Goal: Navigation & Orientation: Find specific page/section

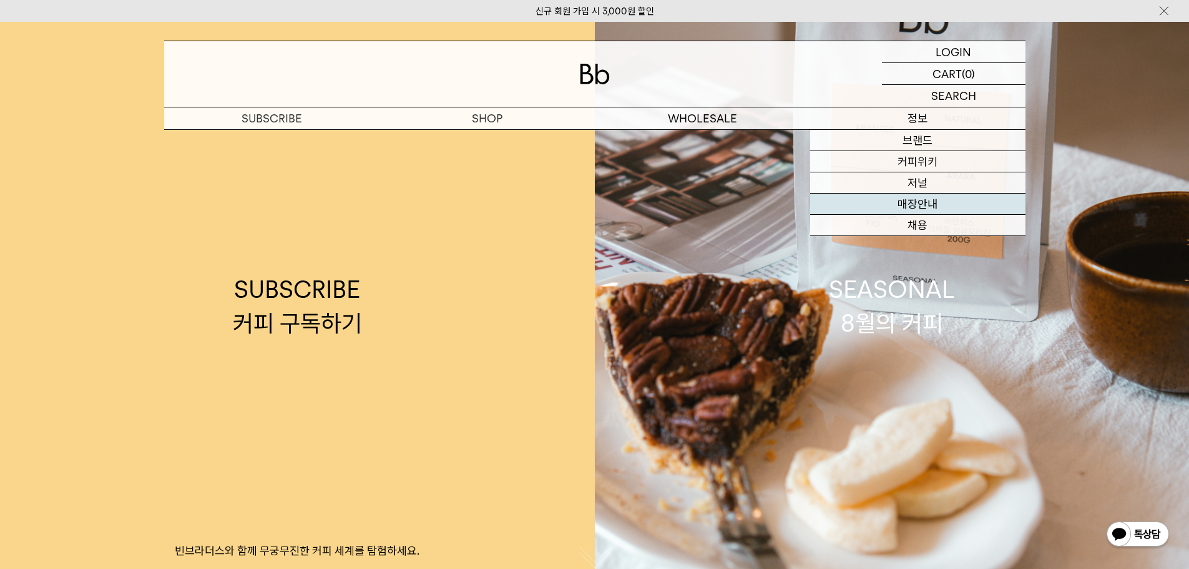
click at [923, 207] on link "매장안내" at bounding box center [917, 203] width 215 height 21
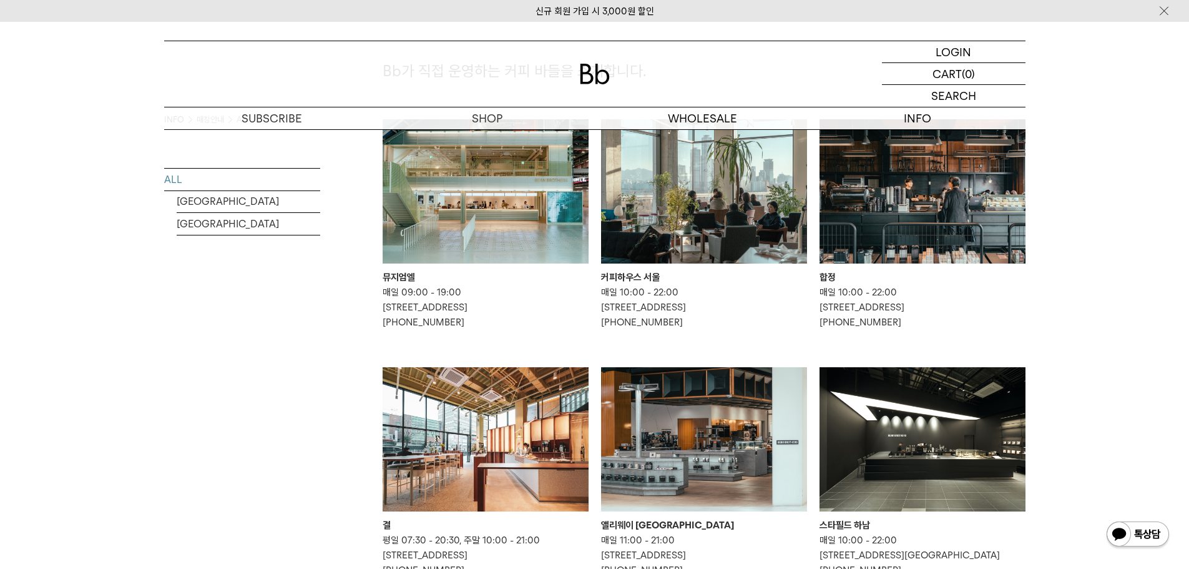
scroll to position [250, 0]
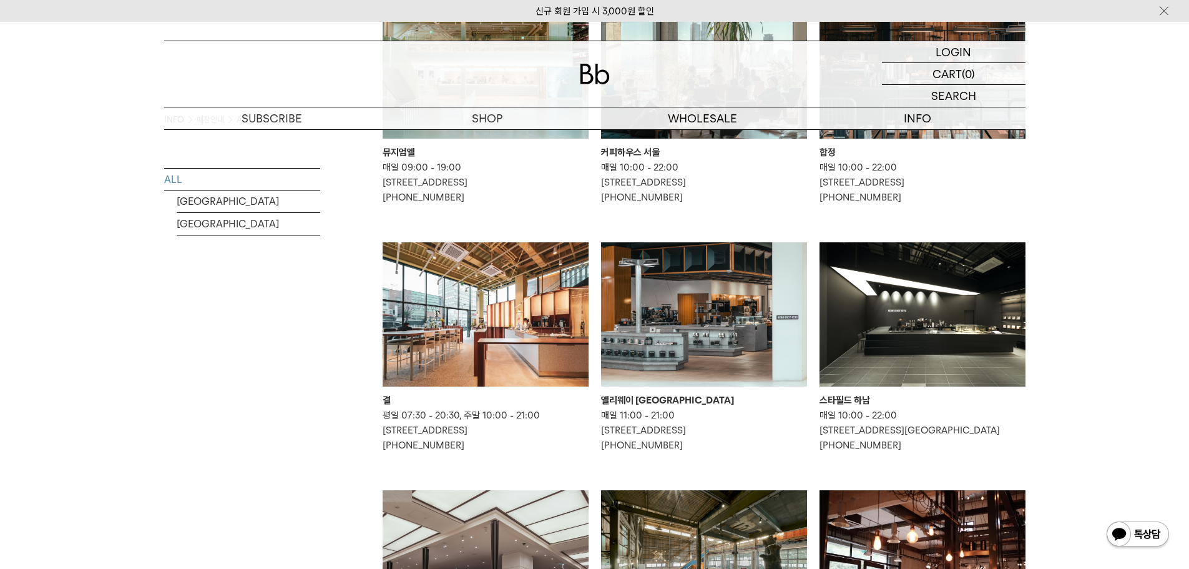
click at [535, 333] on img at bounding box center [486, 314] width 206 height 144
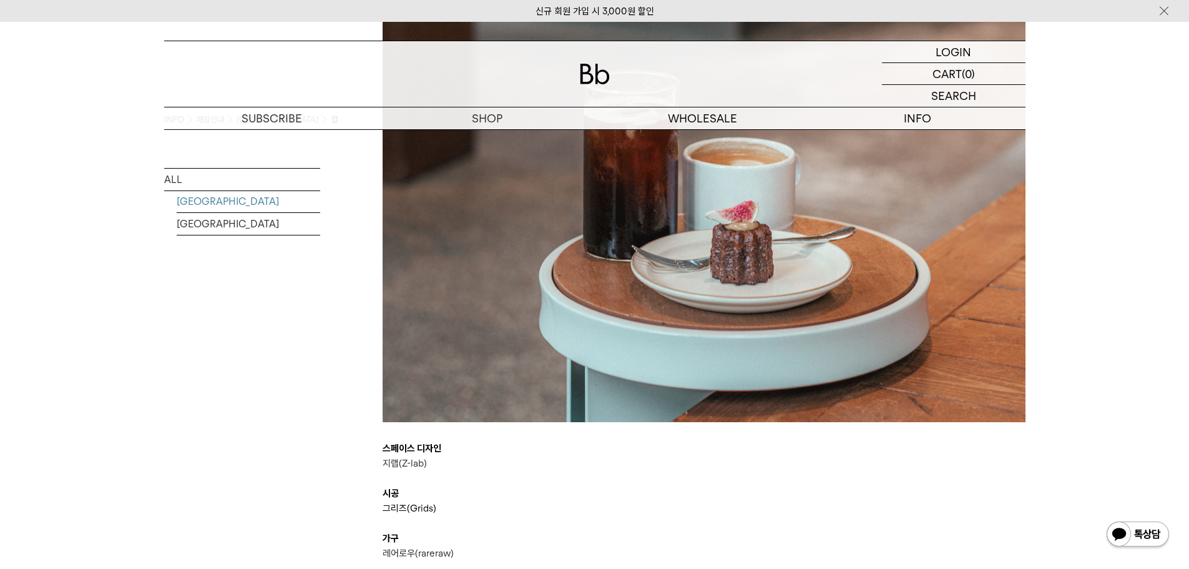
scroll to position [3120, 0]
